Goal: Task Accomplishment & Management: Use online tool/utility

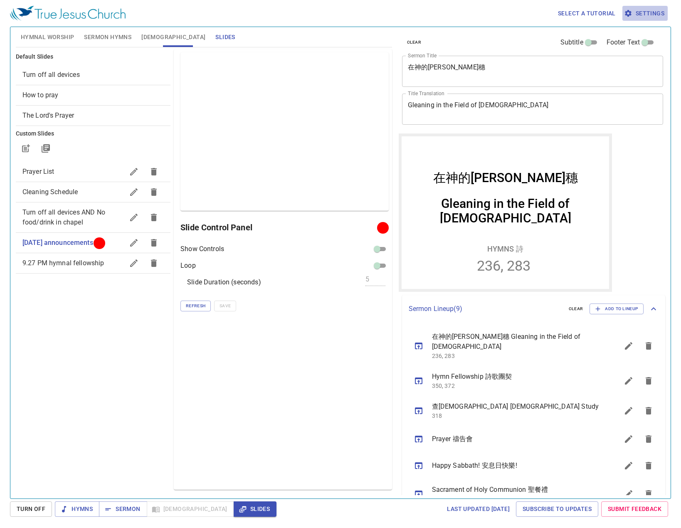
click at [641, 15] on span "Settings" at bounding box center [644, 13] width 39 height 10
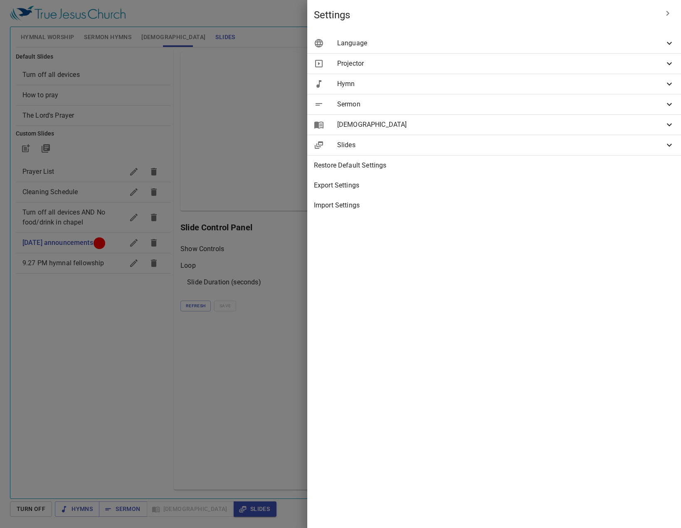
click at [597, 67] on span "Projector" at bounding box center [500, 64] width 327 height 10
click at [605, 145] on span "Sermon" at bounding box center [500, 144] width 327 height 10
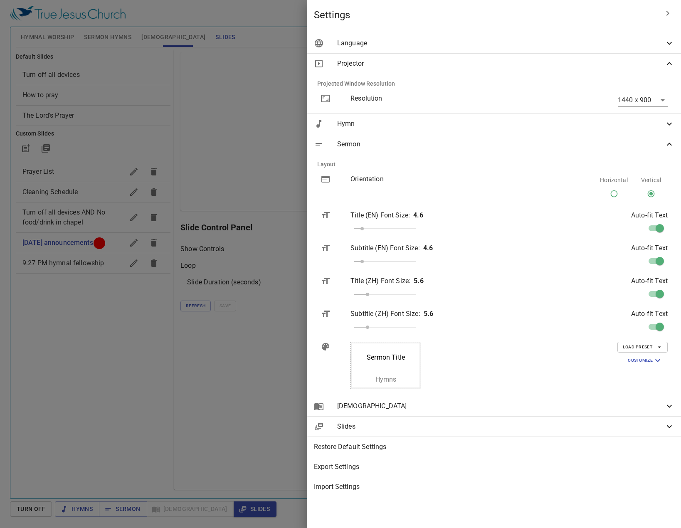
click at [639, 357] on span "Customize" at bounding box center [644, 360] width 35 height 10
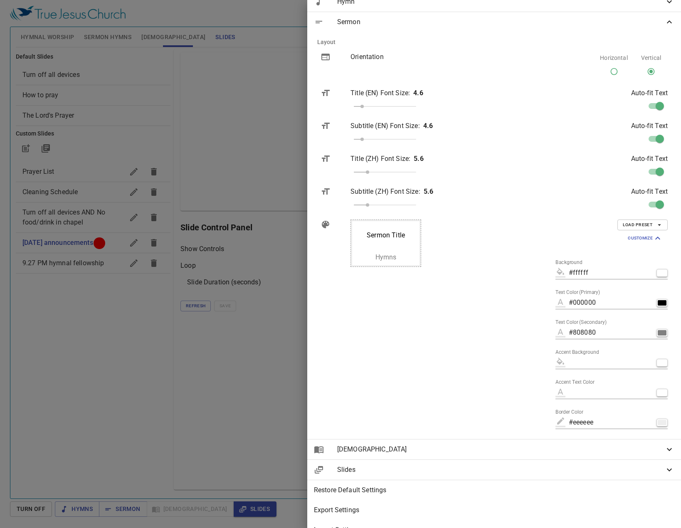
scroll to position [125, 0]
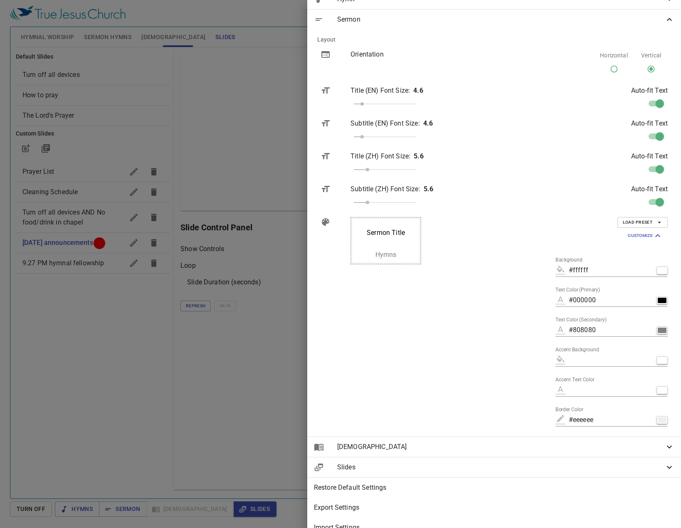
click at [515, 362] on div "Sermon Title Secondary Hymns" at bounding box center [434, 323] width 180 height 226
click at [378, 16] on div at bounding box center [340, 264] width 681 height 528
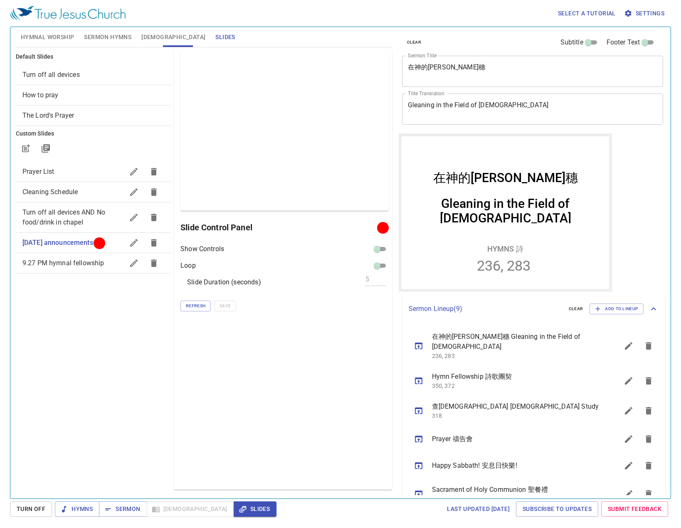
click at [44, 35] on span "Hymnal Worship" at bounding box center [48, 37] width 54 height 10
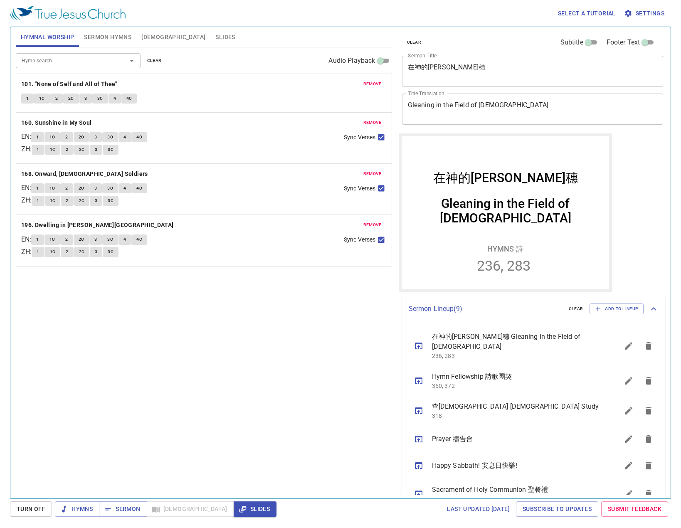
click at [127, 40] on span "Sermon Hymns" at bounding box center [107, 37] width 47 height 10
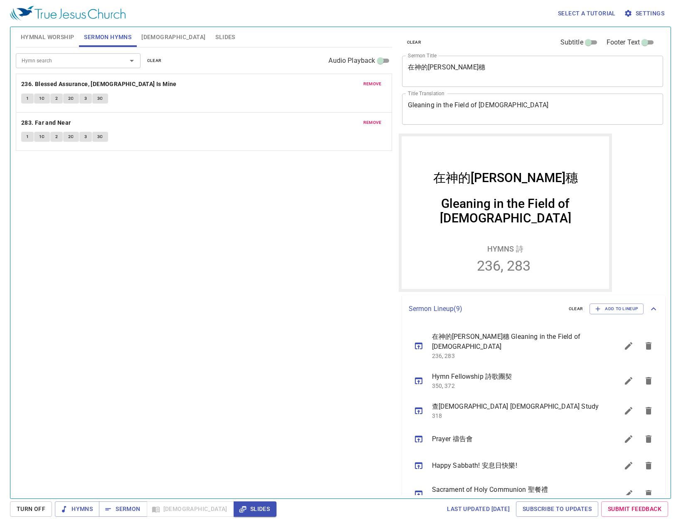
click at [210, 45] on button "Slides" at bounding box center [225, 37] width 30 height 20
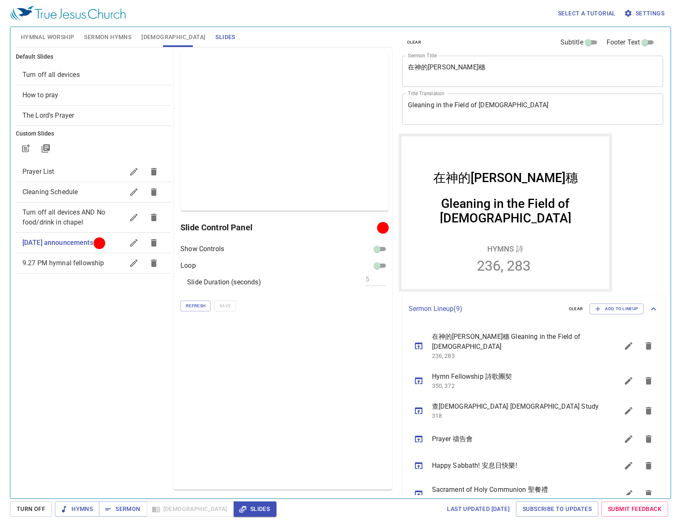
click at [244, 325] on div "Preview Only Slide Control Panel Show Controls Loop Slide Duration (seconds) 5 …" at bounding box center [283, 269] width 218 height 440
click at [239, 378] on div "Preview Only Slide Control Panel Show Controls Loop Slide Duration (seconds) 5 …" at bounding box center [283, 269] width 218 height 440
click at [290, 362] on div "Preview Only Slide Control Panel Show Controls Loop Slide Duration (seconds) 5 …" at bounding box center [283, 269] width 218 height 440
click at [37, 40] on span "Hymnal Worship" at bounding box center [48, 37] width 54 height 10
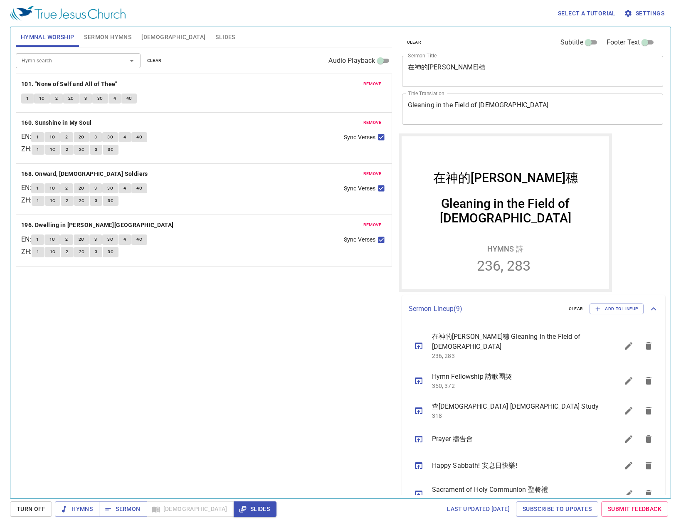
click at [215, 38] on span "Slides" at bounding box center [225, 37] width 20 height 10
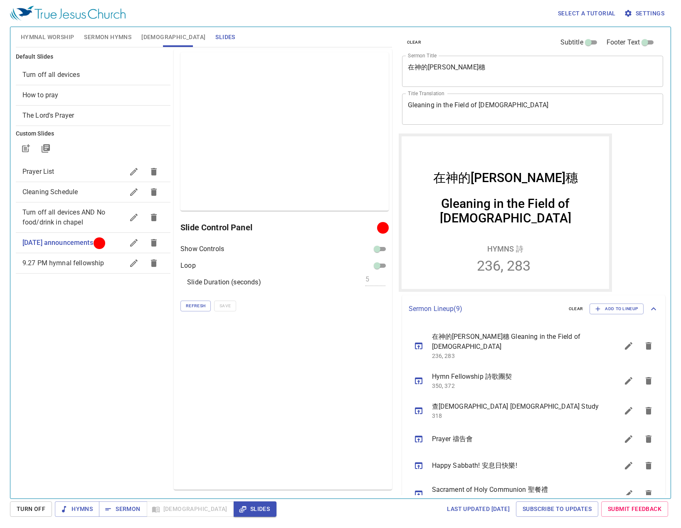
drag, startPoint x: 412, startPoint y: 372, endPoint x: 416, endPoint y: 330, distance: 42.6
click at [416, 330] on ul "在神的田間拾穗 Gleaning in the Field of God 236, 283 Hymn Fellowship 詩歌團契 350, 372 查經 …" at bounding box center [533, 465] width 263 height 286
drag, startPoint x: 418, startPoint y: 375, endPoint x: 423, endPoint y: 346, distance: 29.5
click at [423, 346] on ul "在神的田間拾穗 Gleaning in the Field of God 236, 283 Hymn Fellowship 詩歌團契 350, 372 查經 …" at bounding box center [533, 465] width 263 height 286
click at [625, 339] on icon "sermon lineup list" at bounding box center [628, 340] width 7 height 7
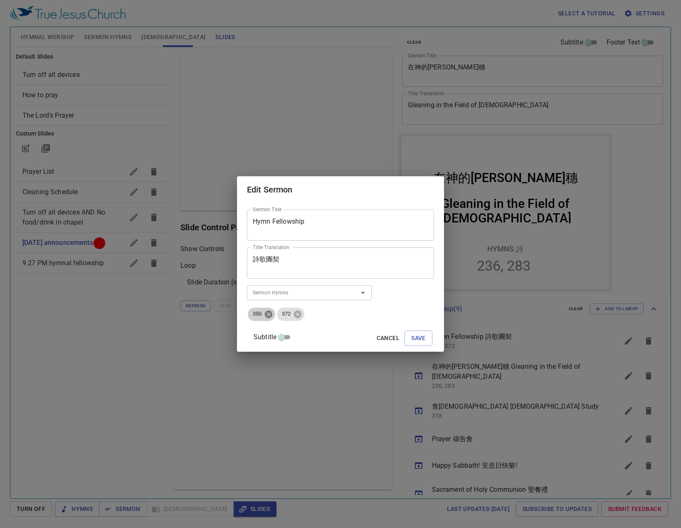
click at [272, 312] on icon at bounding box center [268, 313] width 7 height 7
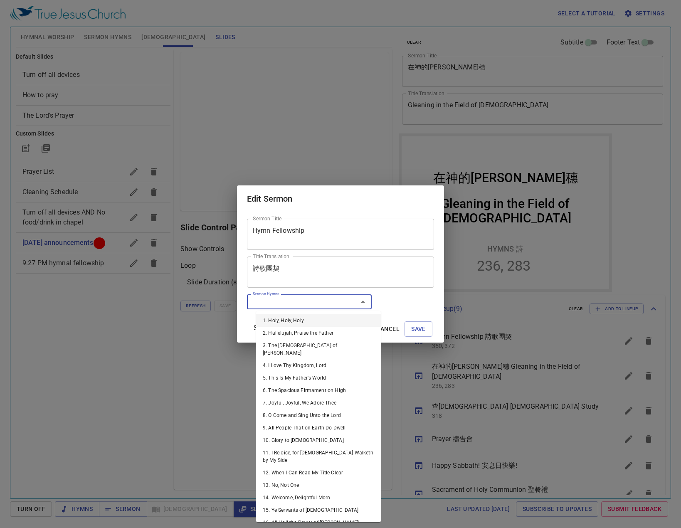
click at [286, 305] on input "Sermon Hymns" at bounding box center [296, 302] width 95 height 10
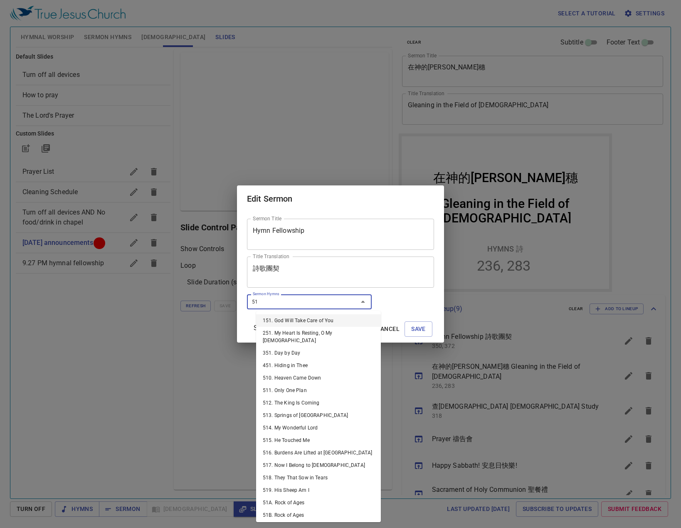
type input "51a"
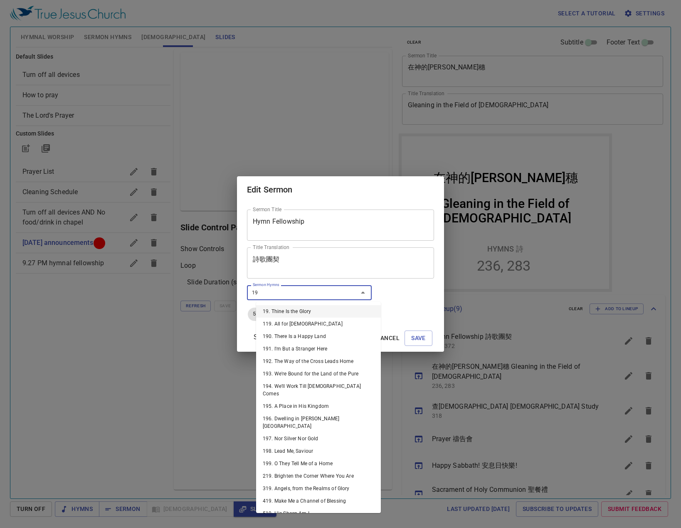
type input "197"
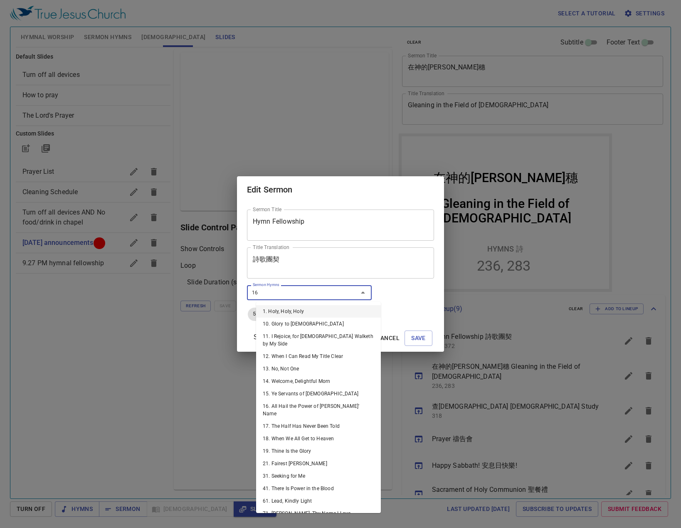
type input "162"
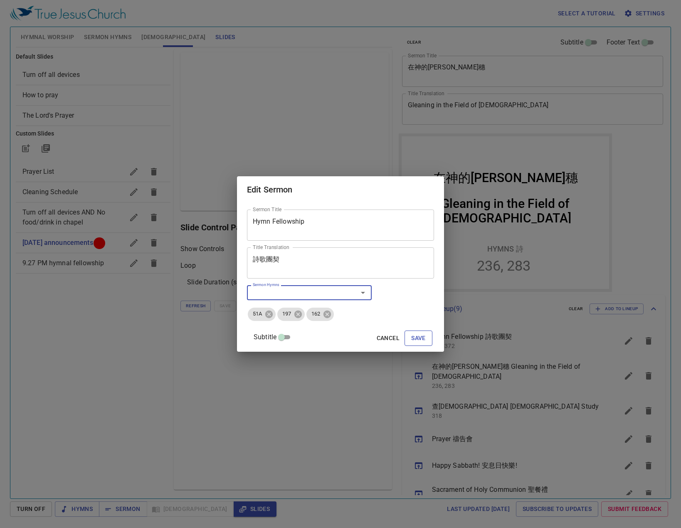
click at [411, 344] on button "Save" at bounding box center [418, 337] width 28 height 15
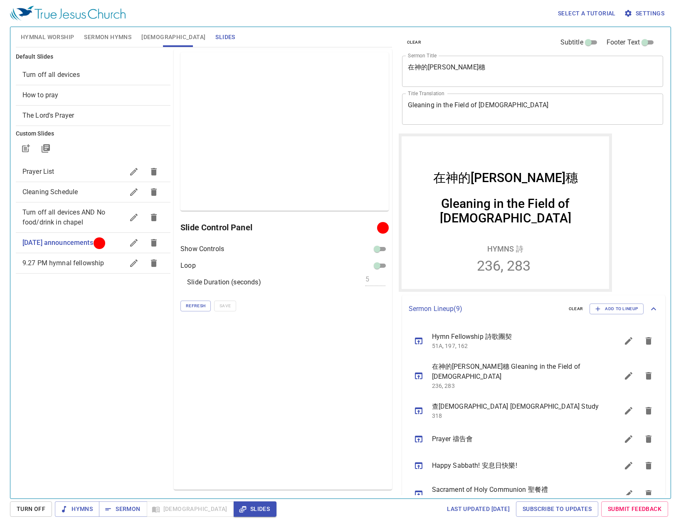
click at [334, 379] on div "Preview Only Slide Control Panel Show Controls Loop Slide Duration (seconds) 5 …" at bounding box center [283, 269] width 218 height 440
click at [53, 31] on button "Hymnal Worship" at bounding box center [48, 37] width 64 height 20
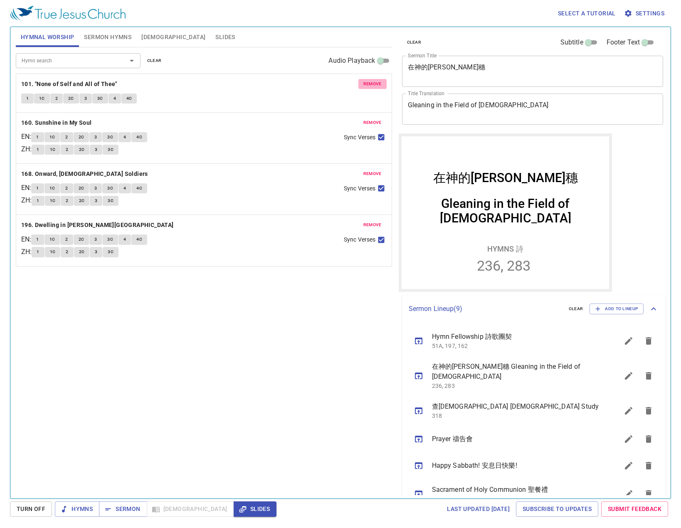
click at [372, 82] on span "remove" at bounding box center [372, 83] width 18 height 7
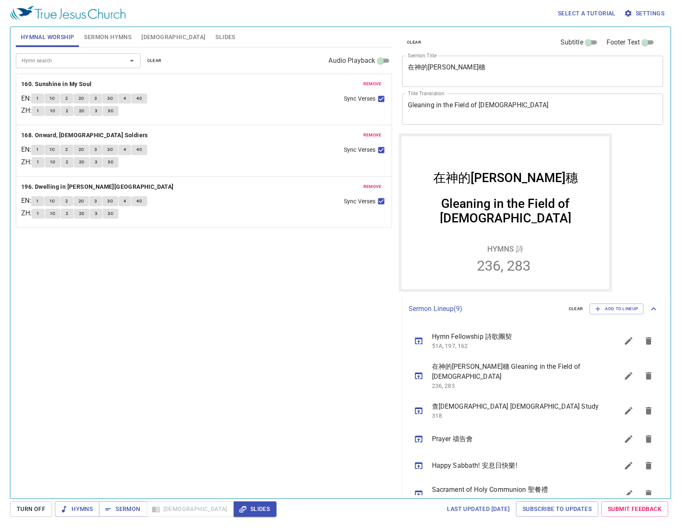
click at [372, 82] on span "remove" at bounding box center [372, 83] width 18 height 7
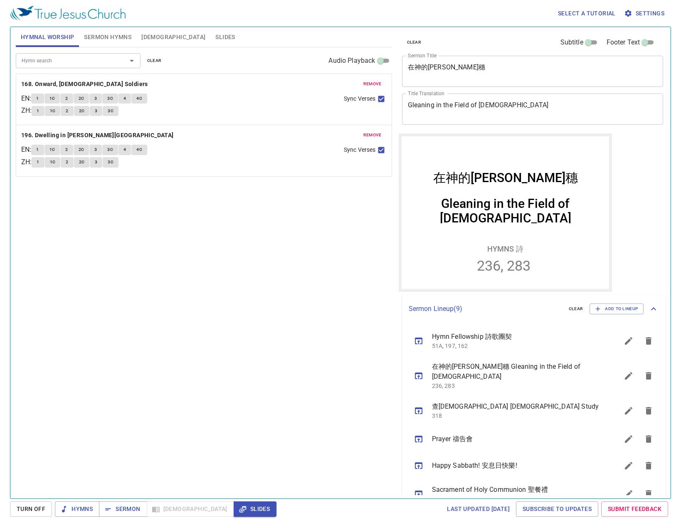
click at [372, 82] on span "remove" at bounding box center [372, 83] width 18 height 7
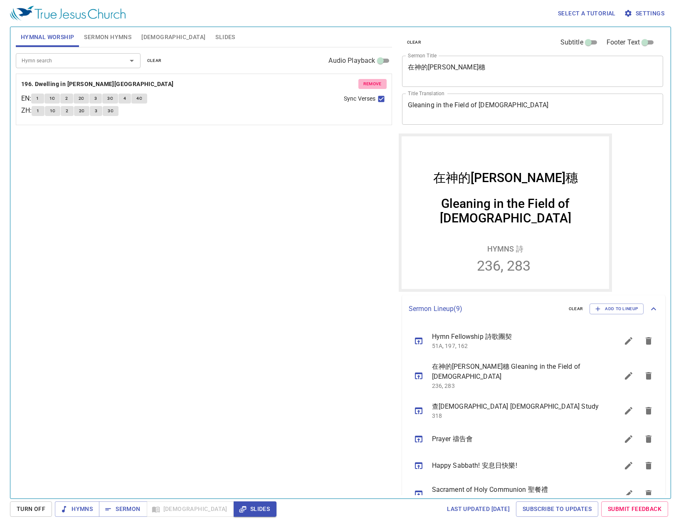
click at [372, 82] on span "remove" at bounding box center [372, 83] width 18 height 7
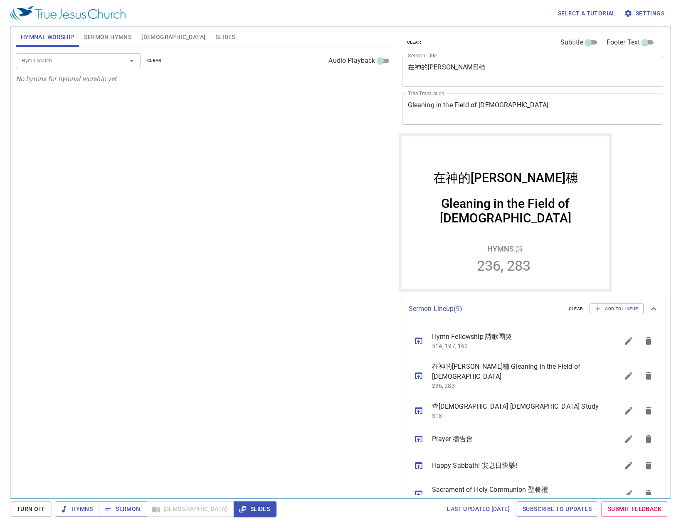
click at [124, 69] on div "Hymn search Hymn search clear Audio Playback" at bounding box center [204, 60] width 376 height 27
click at [124, 60] on div at bounding box center [126, 61] width 22 height 12
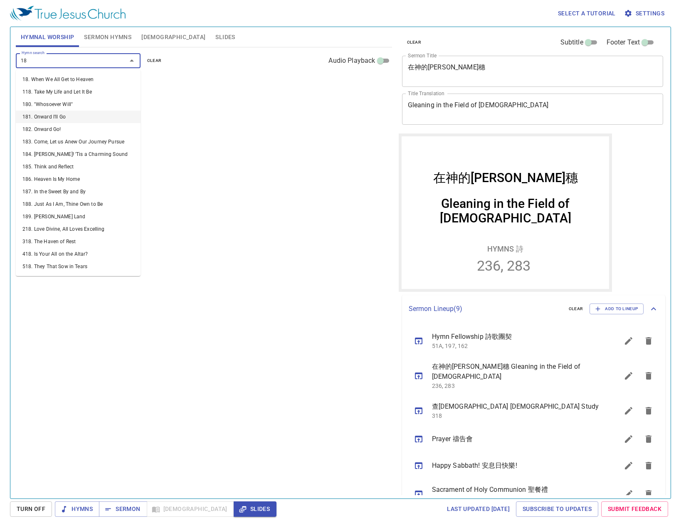
type input "182"
type input "188"
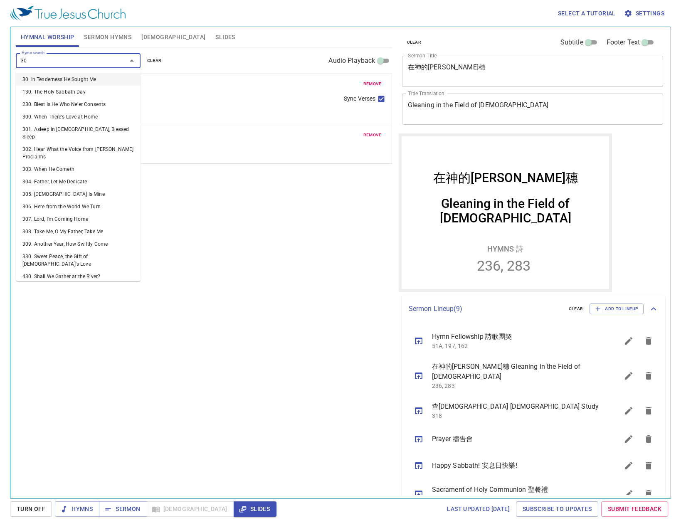
type input "305"
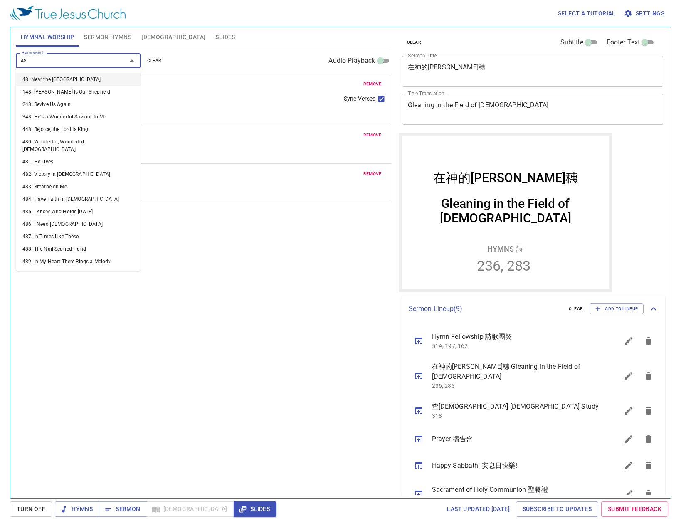
type input "480"
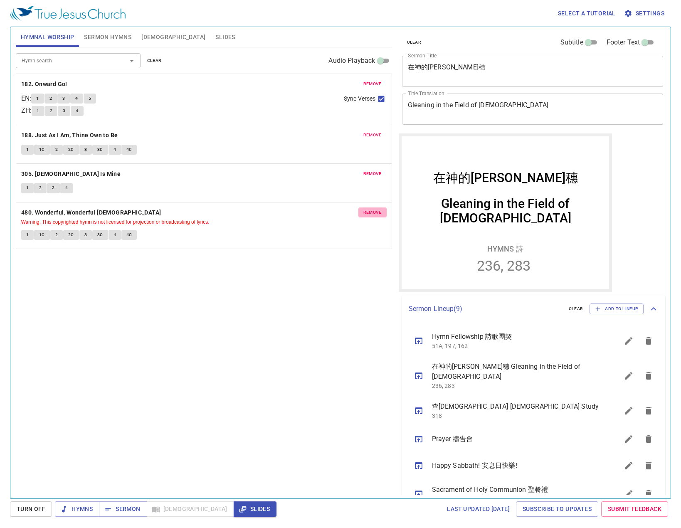
click at [377, 213] on span "remove" at bounding box center [372, 212] width 18 height 7
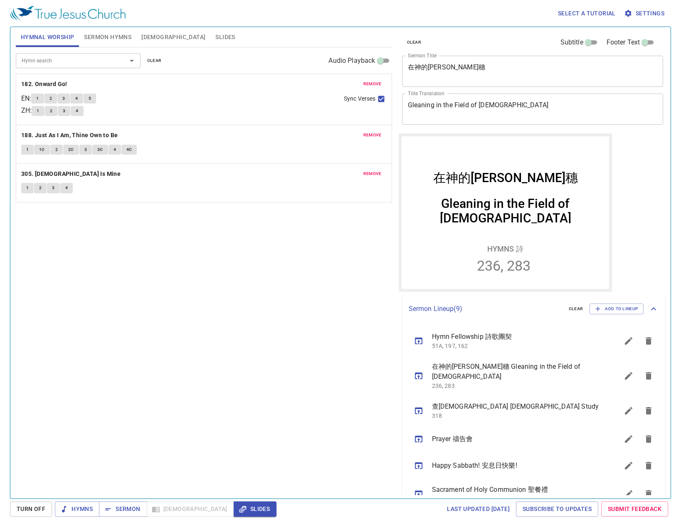
click at [84, 71] on div "Hymn search Hymn search clear Audio Playback" at bounding box center [204, 60] width 376 height 27
click at [96, 49] on div "Hymn search Hymn search clear Audio Playback" at bounding box center [204, 60] width 376 height 27
click at [103, 58] on input "Hymn search" at bounding box center [65, 61] width 95 height 10
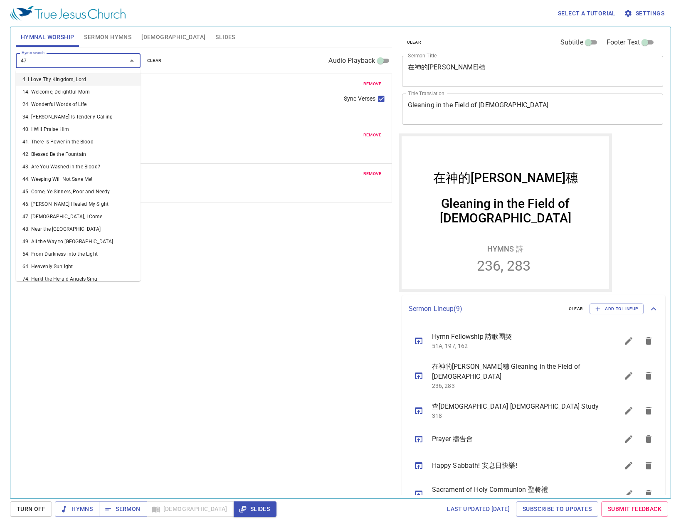
type input "471"
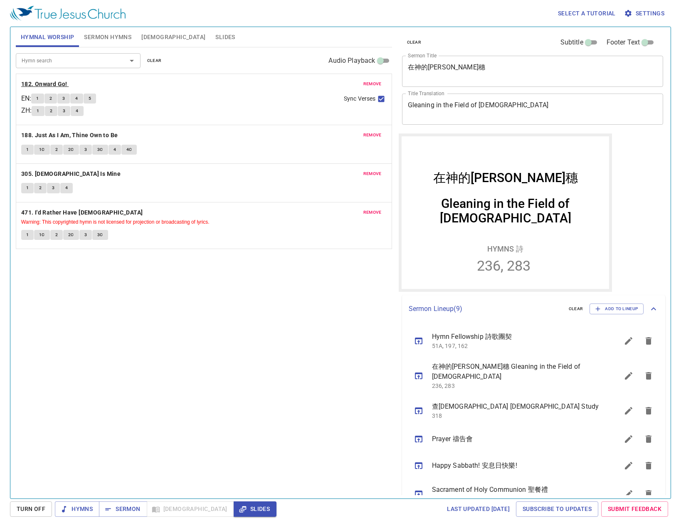
click at [59, 79] on b "182. Onward Go!" at bounding box center [44, 84] width 46 height 10
click at [211, 354] on div "Hymn search Hymn search clear Audio Playback remove 182. Onward Go! EN : 1 2 3 …" at bounding box center [204, 269] width 376 height 444
click at [43, 98] on button "1" at bounding box center [37, 98] width 12 height 10
click at [52, 98] on button "2" at bounding box center [50, 98] width 12 height 10
click at [52, 138] on b "188. Just As I Am, Thine Own to Be" at bounding box center [69, 135] width 97 height 10
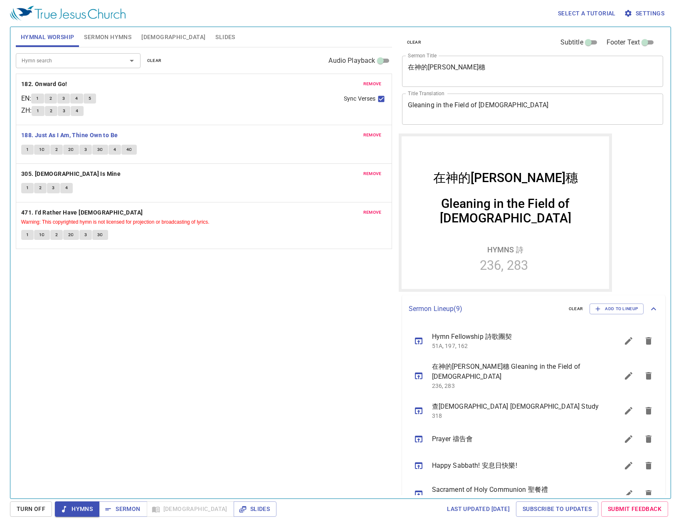
click at [27, 147] on span "1" at bounding box center [27, 149] width 2 height 7
click at [215, 39] on span "Slides" at bounding box center [225, 37] width 20 height 10
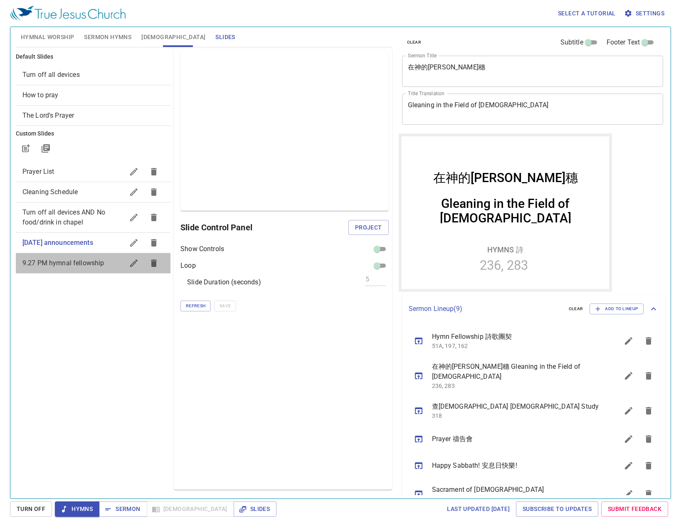
click at [73, 269] on div "9.27 PM hymnal fellowship" at bounding box center [93, 263] width 155 height 20
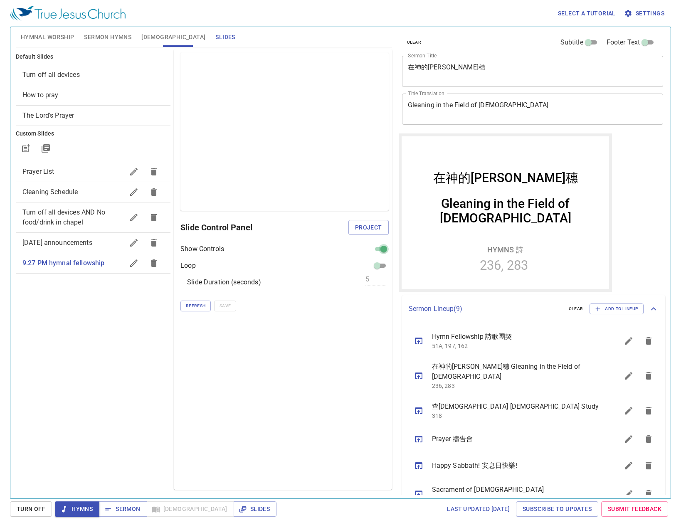
click at [375, 249] on input "checkbox" at bounding box center [384, 251] width 30 height 10
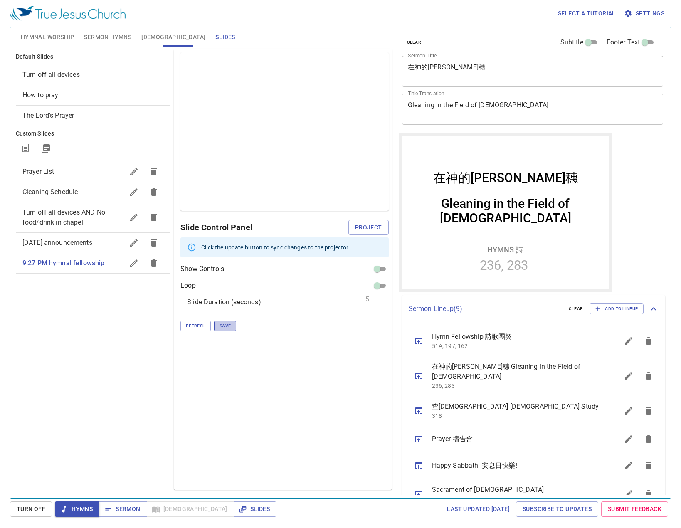
click at [219, 327] on span "Save" at bounding box center [224, 325] width 11 height 7
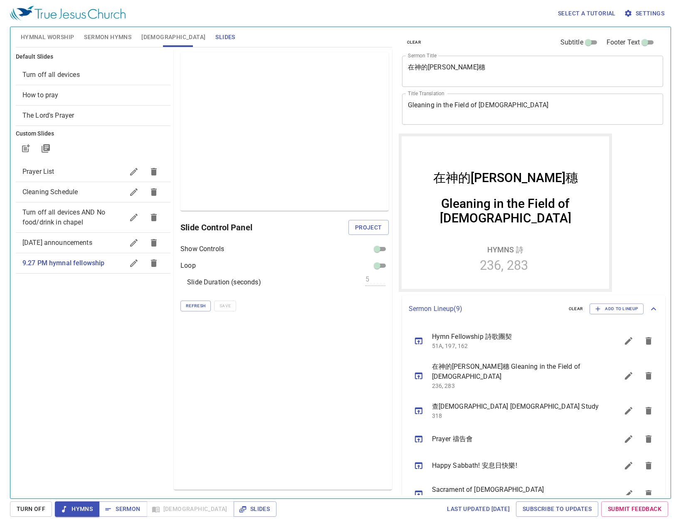
click at [133, 261] on icon "button" at bounding box center [134, 263] width 10 height 10
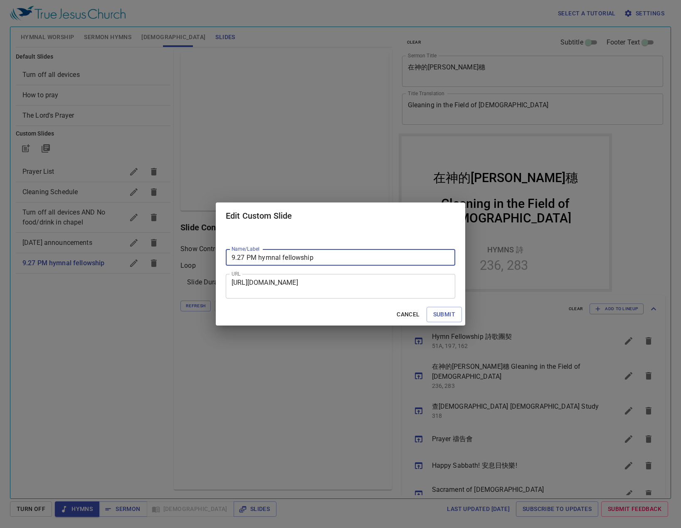
click at [282, 280] on textarea "https://docs.google.com/presentation/d/1foHpRhNw9dxuvML1Xtit0k_N7bmO3BuS3kccYc_…" at bounding box center [340, 286] width 218 height 16
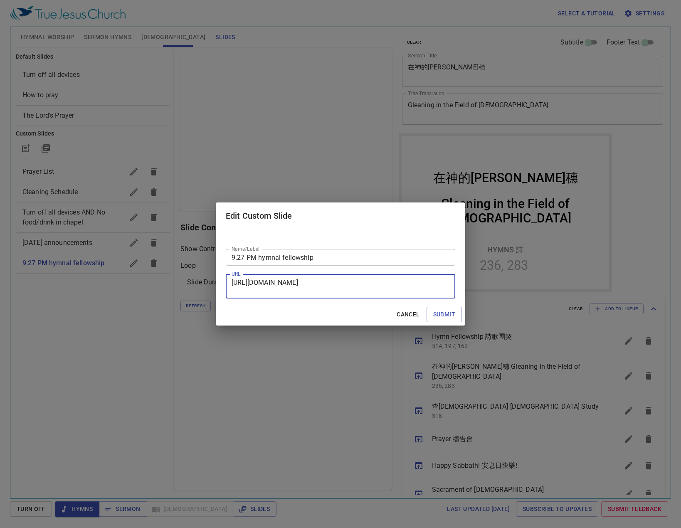
click at [282, 280] on textarea "https://docs.google.com/presentation/d/1foHpRhNw9dxuvML1Xtit0k_N7bmO3BuS3kccYc_…" at bounding box center [340, 286] width 218 height 16
click at [437, 312] on span "Submit" at bounding box center [444, 314] width 22 height 10
checkbox input "true"
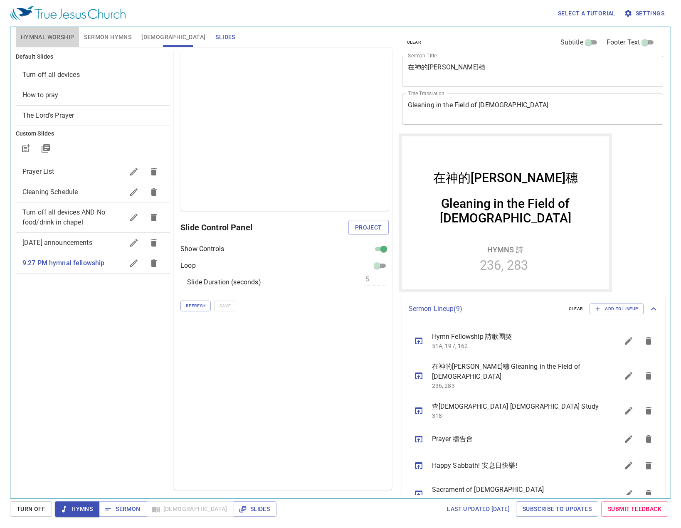
click at [60, 43] on button "Hymnal Worship" at bounding box center [48, 37] width 64 height 20
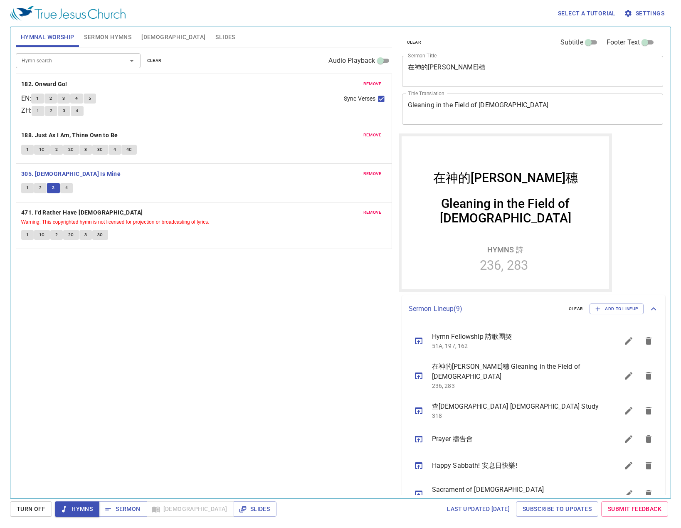
click at [68, 190] on button "4" at bounding box center [66, 188] width 12 height 10
click at [44, 210] on b "471. I'd Rather Have [DEMOGRAPHIC_DATA]" at bounding box center [82, 212] width 122 height 10
click at [27, 234] on span "1" at bounding box center [27, 234] width 2 height 7
click at [48, 227] on div "remove 471. I'd Rather Have Jesus Warning: This copyrighted hymn is not license…" at bounding box center [203, 225] width 375 height 47
click at [39, 234] on button "1C" at bounding box center [42, 235] width 16 height 10
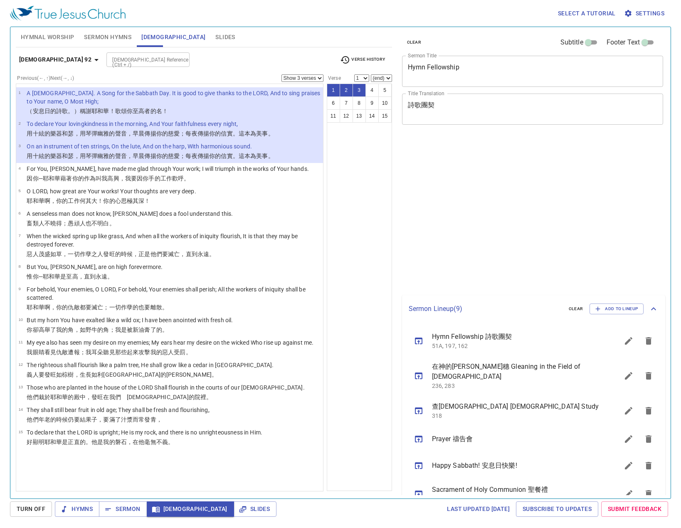
select select "3"
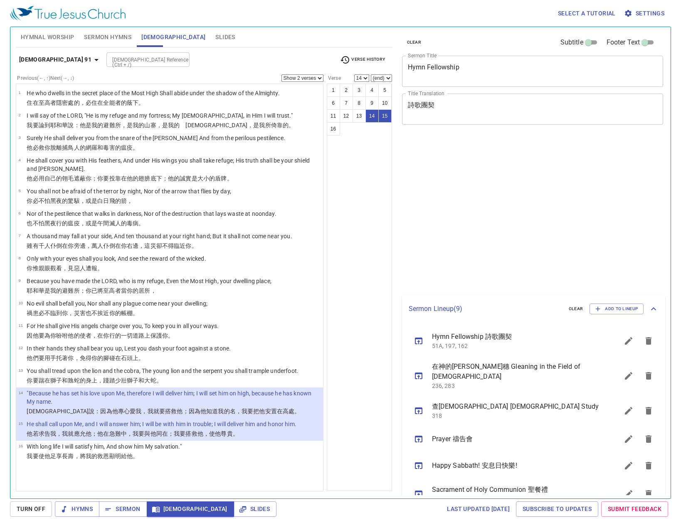
select select "2"
select select "14"
